Goal: Task Accomplishment & Management: Use online tool/utility

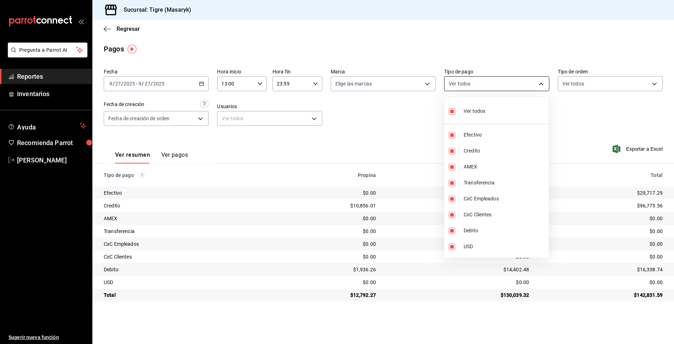
click at [536, 81] on body "Pregunta a Parrot AI Reportes Inventarios Ayuda Recomienda Parrot Tigre [PERSON…" at bounding box center [337, 172] width 674 height 344
click at [449, 113] on input "checkbox" at bounding box center [452, 111] width 6 height 6
checkbox input "false"
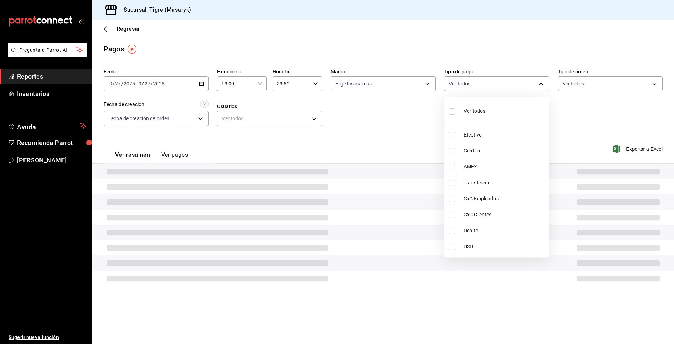
checkbox input "false"
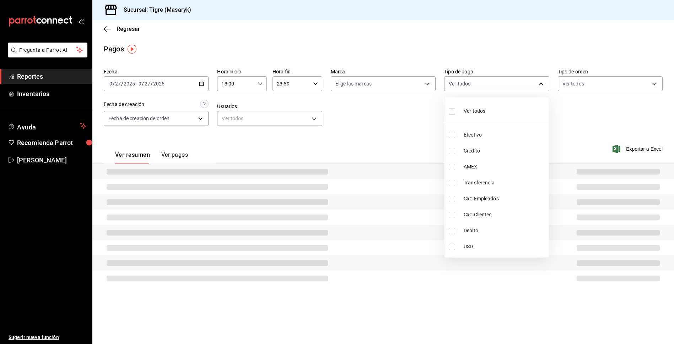
checkbox input "false"
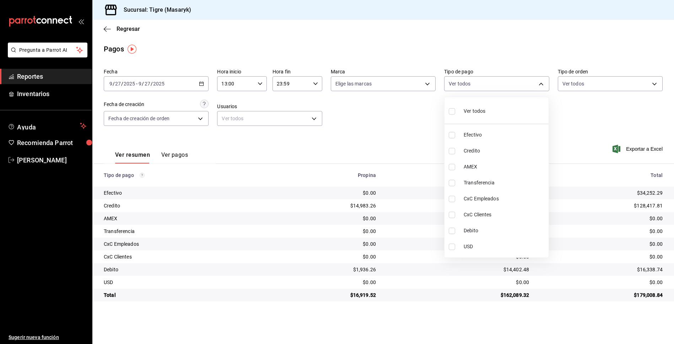
click at [451, 114] on input "checkbox" at bounding box center [452, 111] width 6 height 6
checkbox input "true"
type input "68cfb1b9-f6b2-44be-9d19-cf144159f8e2,563f51c4-7c0d-43b6-837e-e895ac41548e,d9472…"
checkbox input "true"
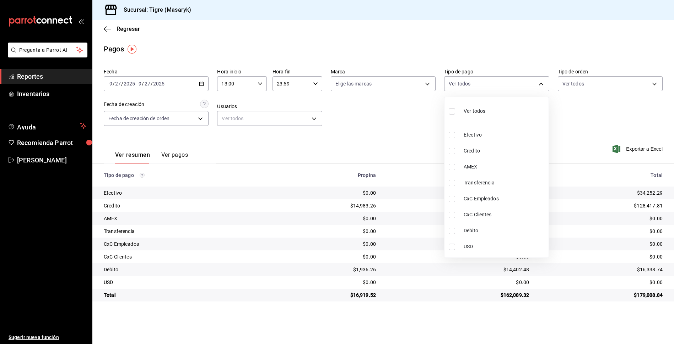
checkbox input "true"
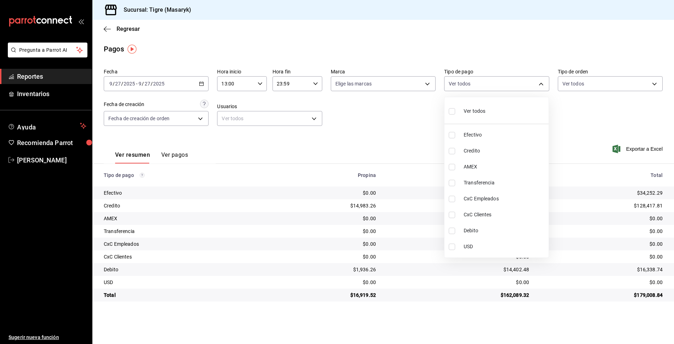
checkbox input "true"
click at [393, 140] on div at bounding box center [337, 172] width 674 height 344
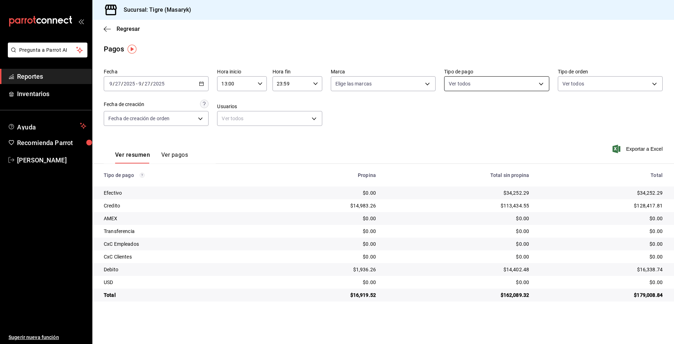
click at [535, 88] on body "Pregunta a Parrot AI Reportes Inventarios Ayuda Recomienda Parrot Tigre [PERSON…" at bounding box center [337, 172] width 674 height 344
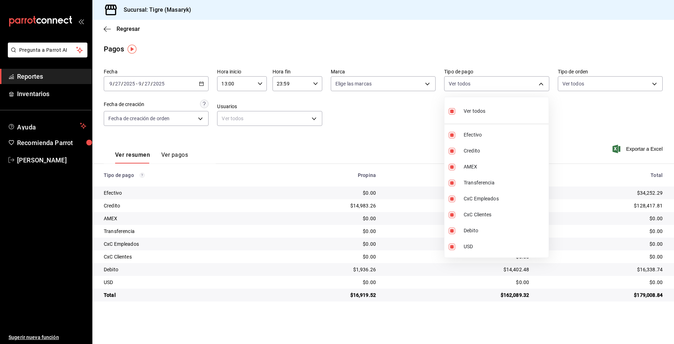
click at [454, 109] on input "checkbox" at bounding box center [452, 111] width 6 height 6
checkbox input "false"
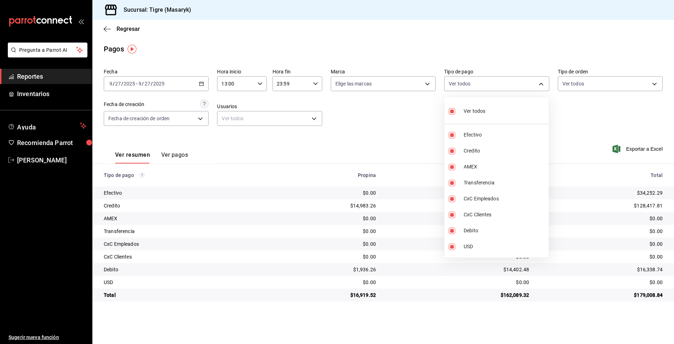
checkbox input "false"
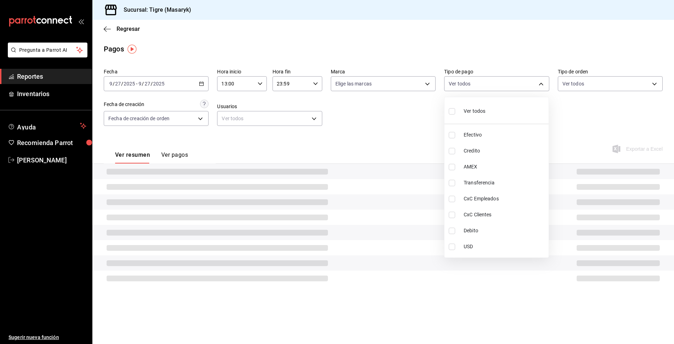
click at [454, 109] on input "checkbox" at bounding box center [452, 111] width 6 height 6
checkbox input "true"
type input "68cfb1b9-f6b2-44be-9d19-cf144159f8e2,563f51c4-7c0d-43b6-837e-e895ac41548e,d9472…"
checkbox input "true"
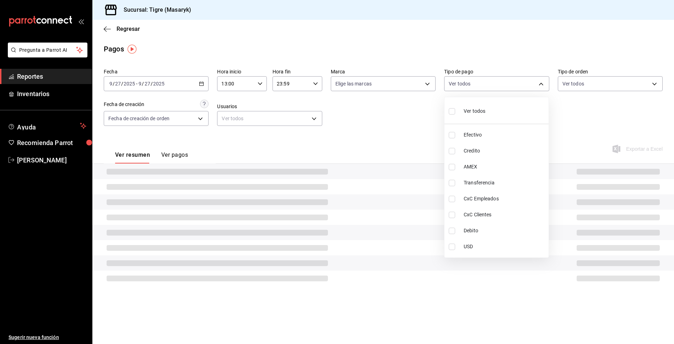
checkbox input "true"
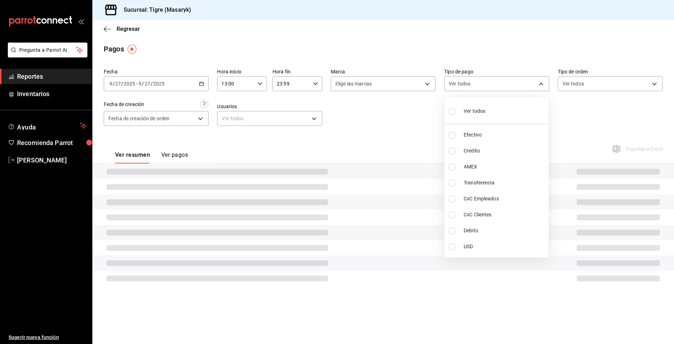
checkbox input "true"
